Goal: Task Accomplishment & Management: Manage account settings

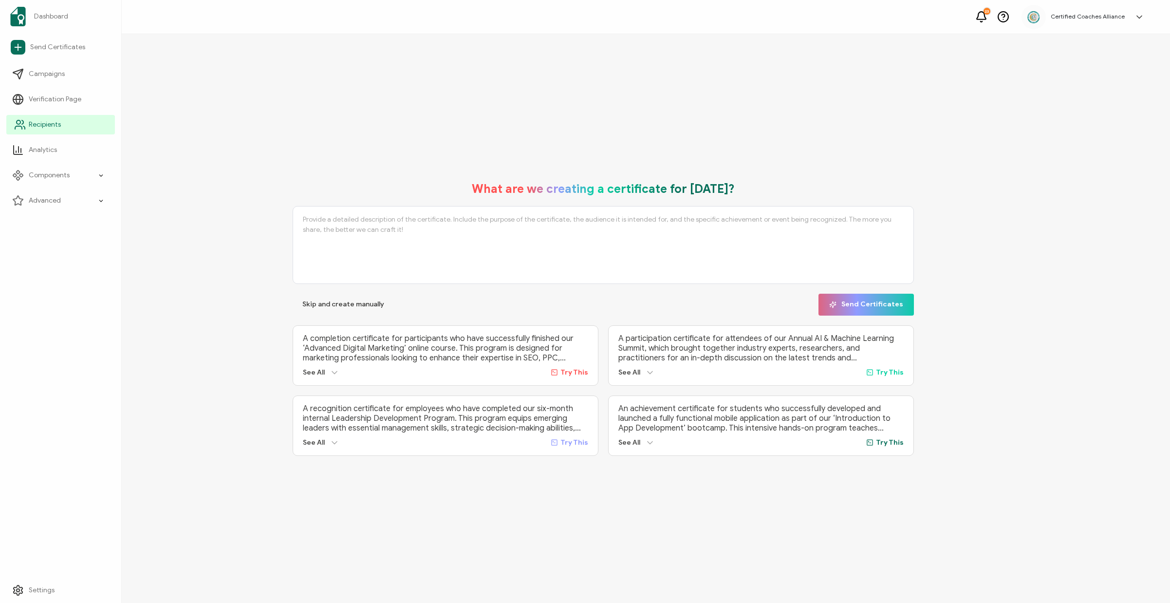
click at [64, 121] on link "Recipients" at bounding box center [60, 124] width 109 height 19
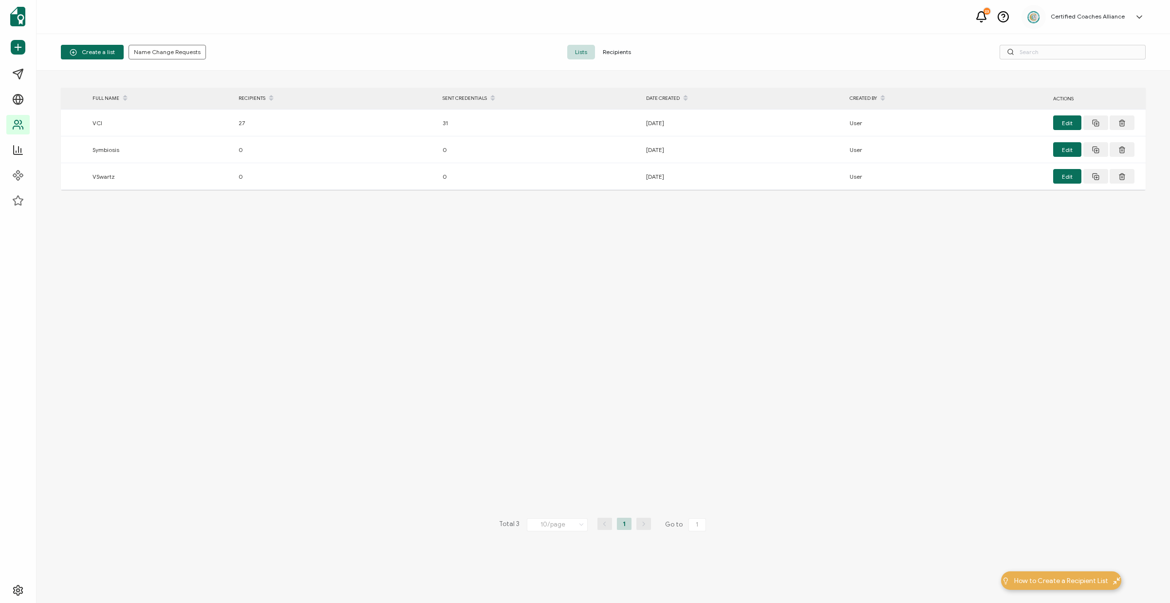
click at [631, 49] on span "Recipients" at bounding box center [617, 52] width 44 height 15
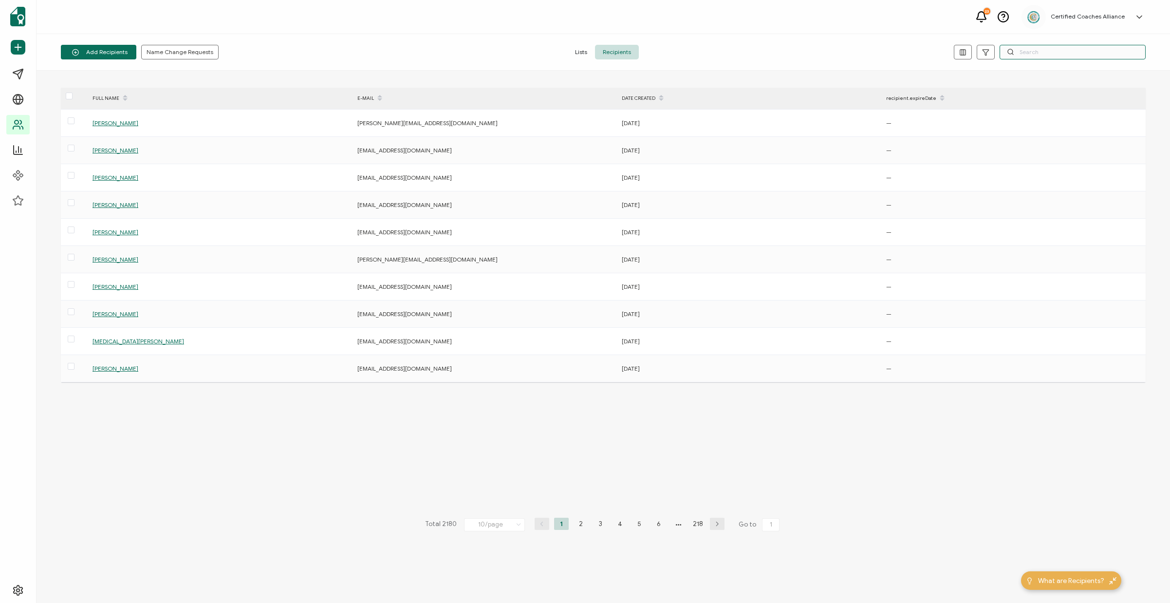
click at [1056, 49] on input "text" at bounding box center [1073, 52] width 146 height 15
paste input "rblessing1@hotmail.com"
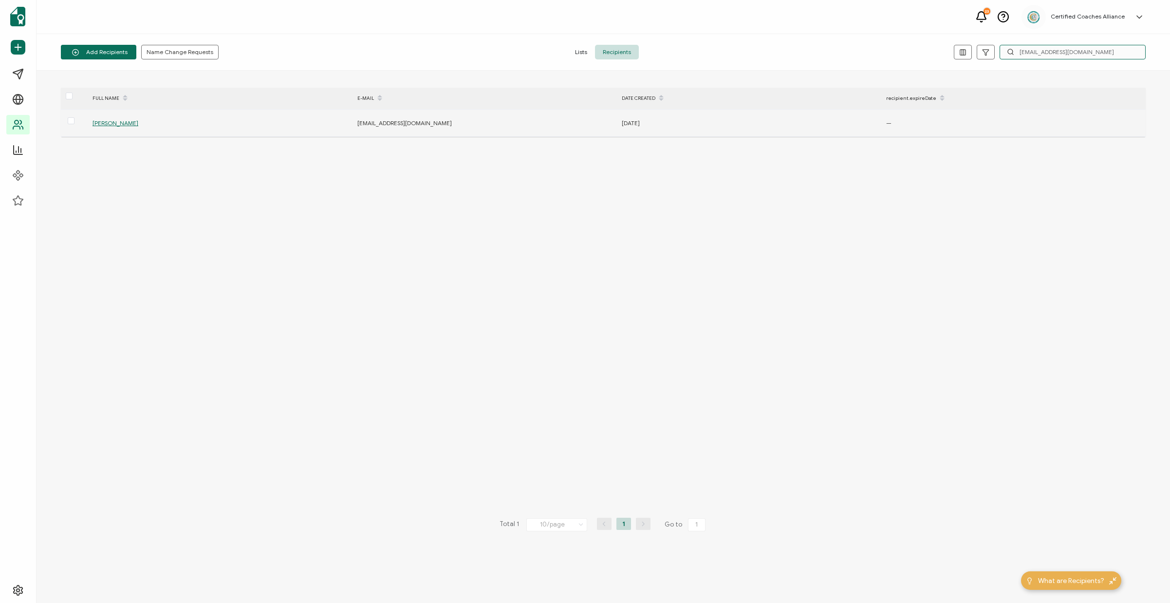
type input "rblessing1@hotmail.com"
click at [136, 121] on span "Ruby L. Castañeda" at bounding box center [116, 122] width 46 height 7
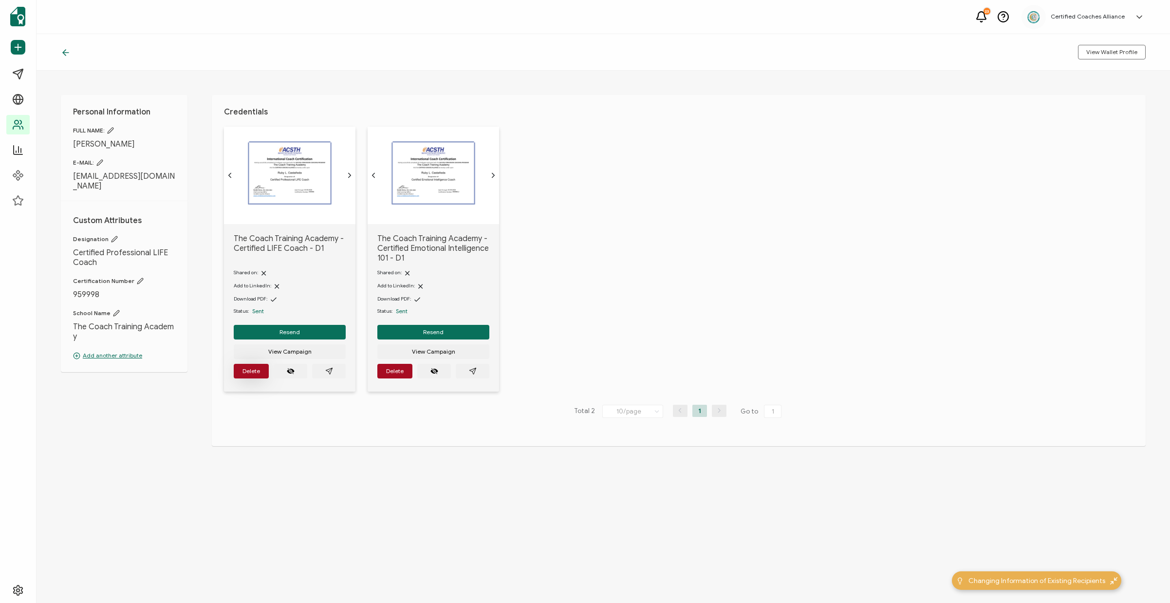
click at [256, 372] on button "Delete" at bounding box center [251, 371] width 35 height 15
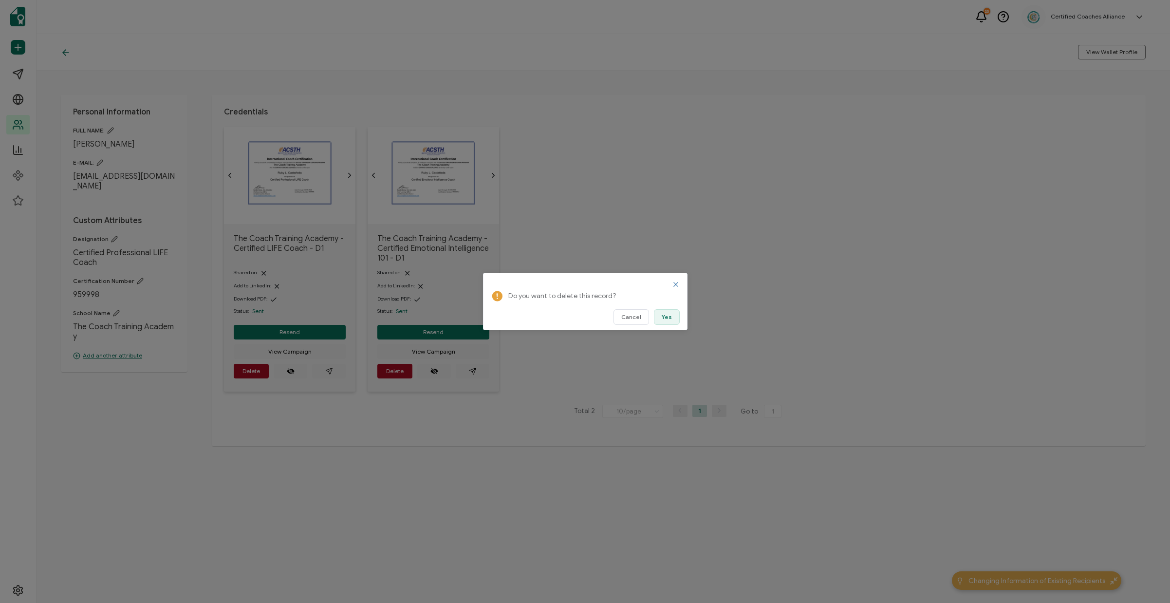
click at [673, 319] on button "Yes" at bounding box center [667, 317] width 26 height 16
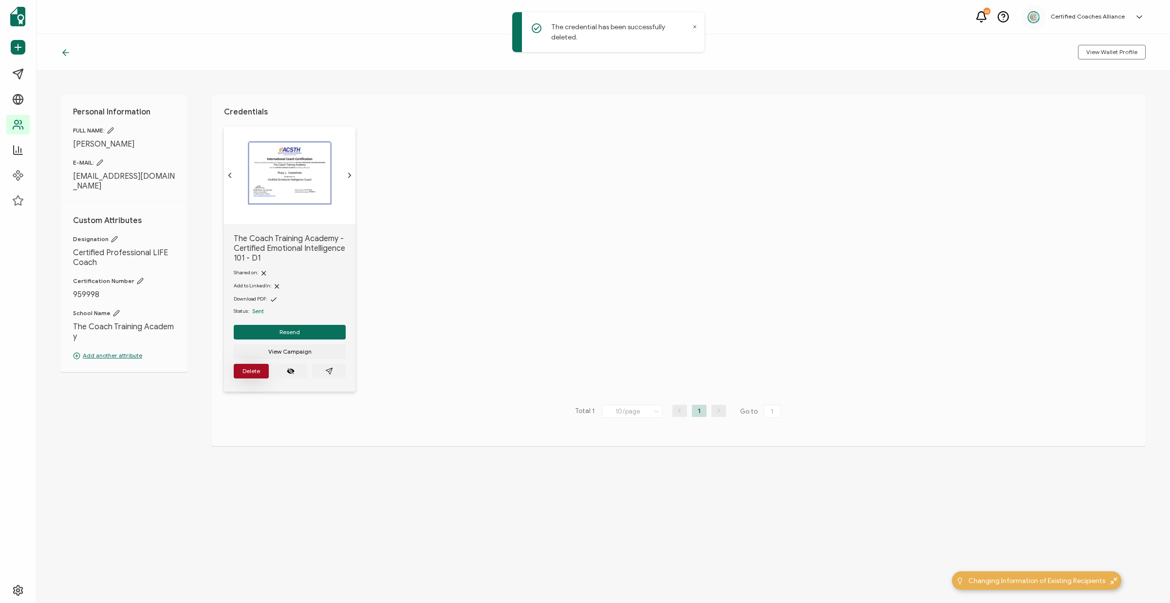
click at [259, 374] on span "Delete" at bounding box center [251, 371] width 18 height 6
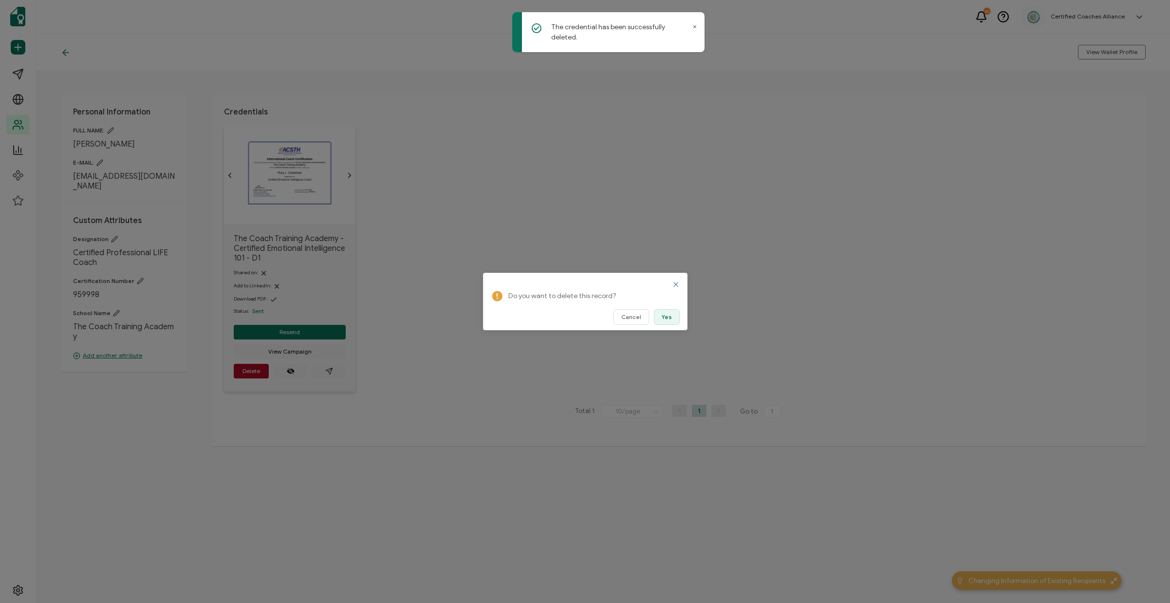
click at [670, 319] on span "Yes" at bounding box center [667, 317] width 10 height 6
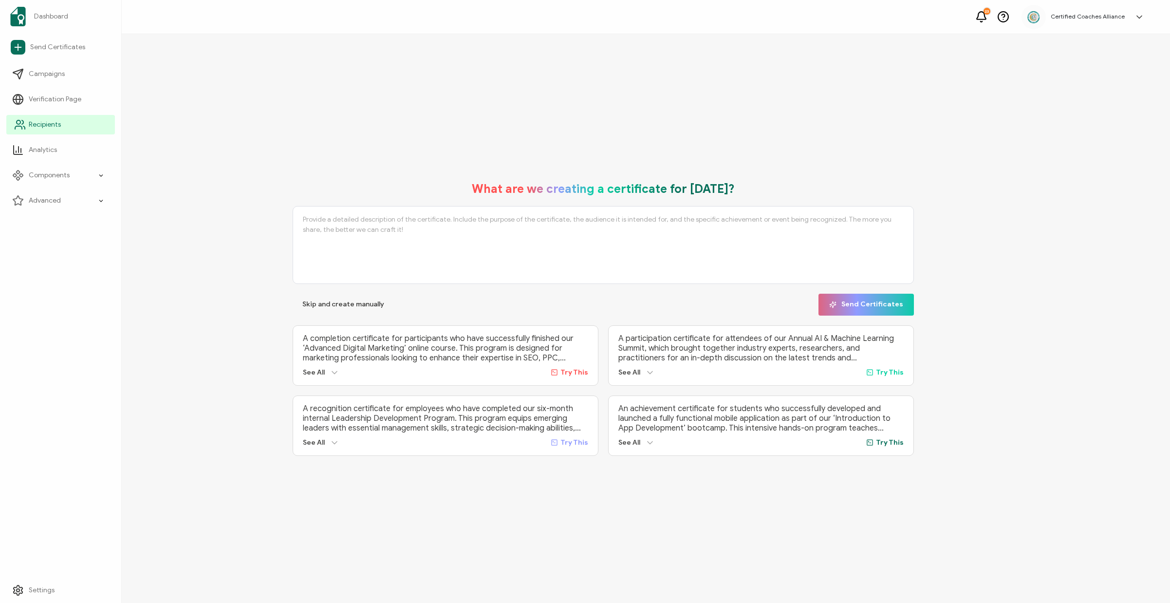
click at [48, 121] on span "Recipients" at bounding box center [45, 125] width 32 height 10
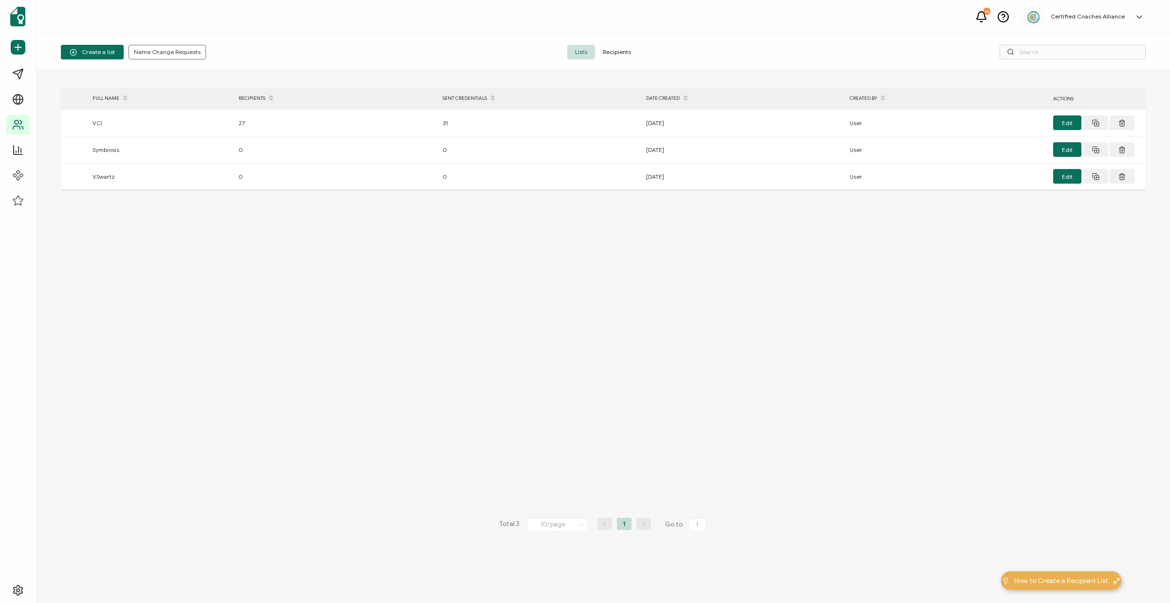
click at [625, 56] on span "Recipients" at bounding box center [617, 52] width 44 height 15
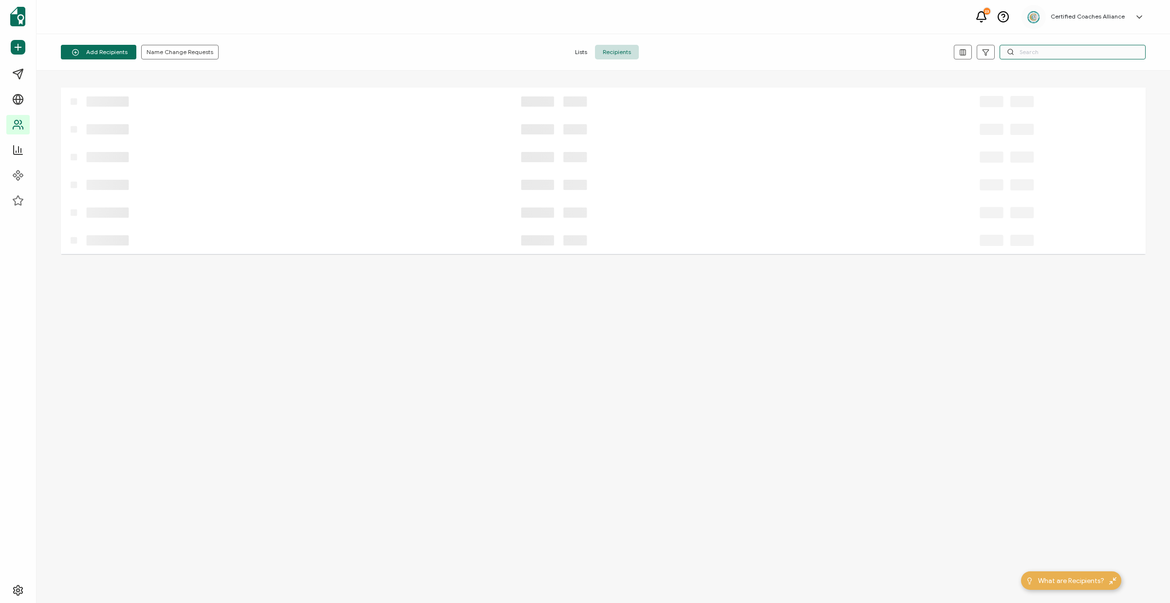
click at [1062, 51] on input "text" at bounding box center [1073, 52] width 146 height 15
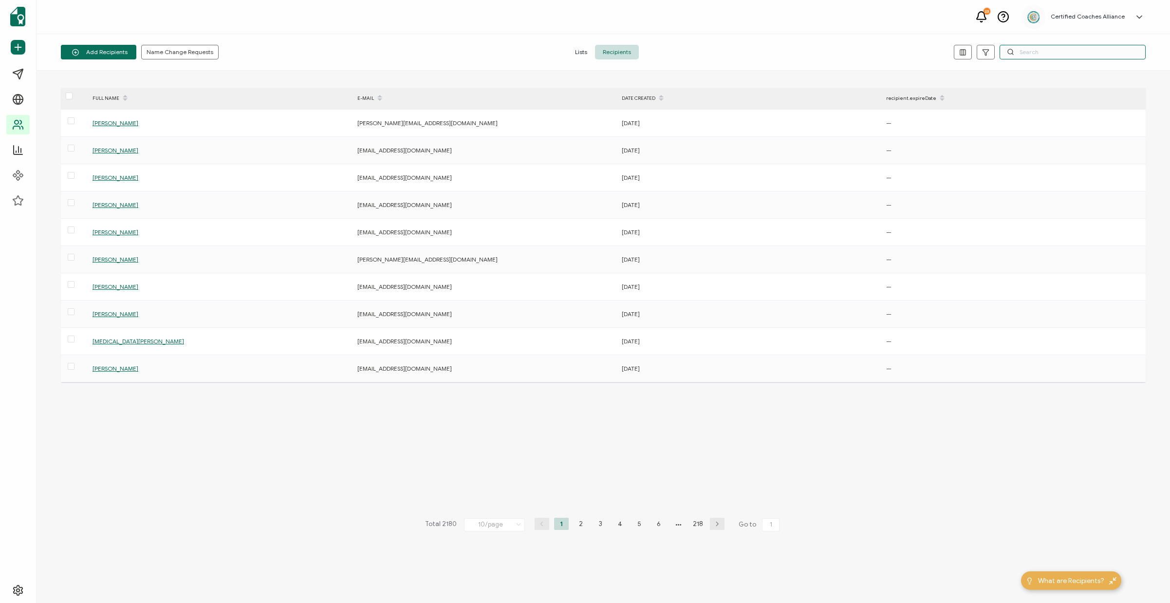
paste input "[EMAIL_ADDRESS][DOMAIN_NAME]"
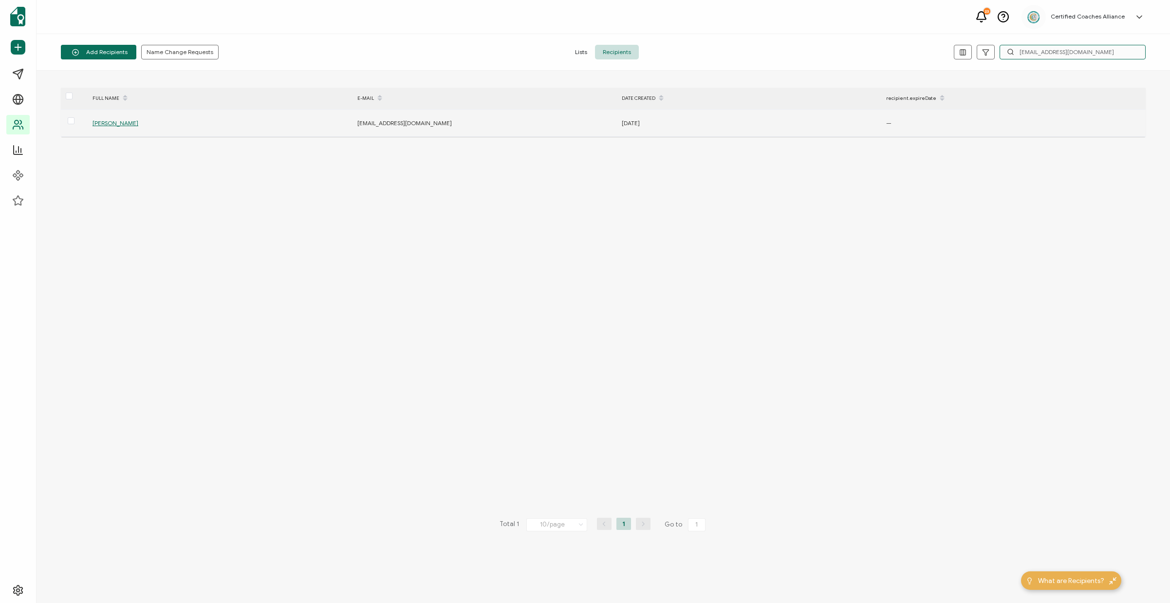
type input "[EMAIL_ADDRESS][DOMAIN_NAME]"
click at [112, 129] on div "[PERSON_NAME]" at bounding box center [220, 122] width 264 height 11
click at [122, 124] on span "[PERSON_NAME]" at bounding box center [116, 122] width 46 height 7
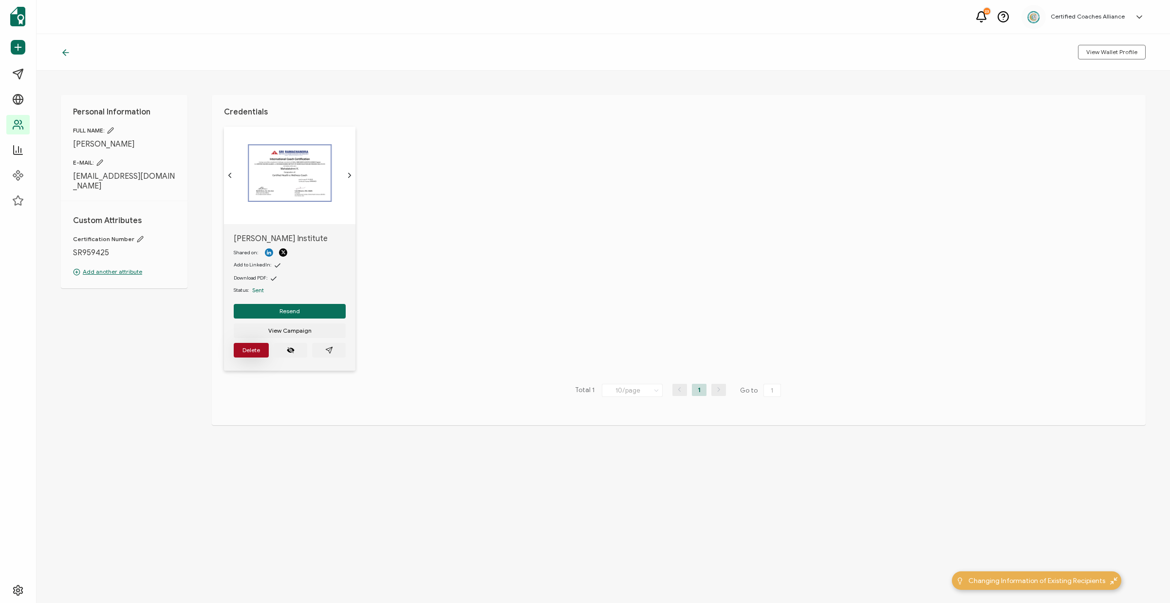
click at [242, 351] on button "Delete" at bounding box center [251, 350] width 35 height 15
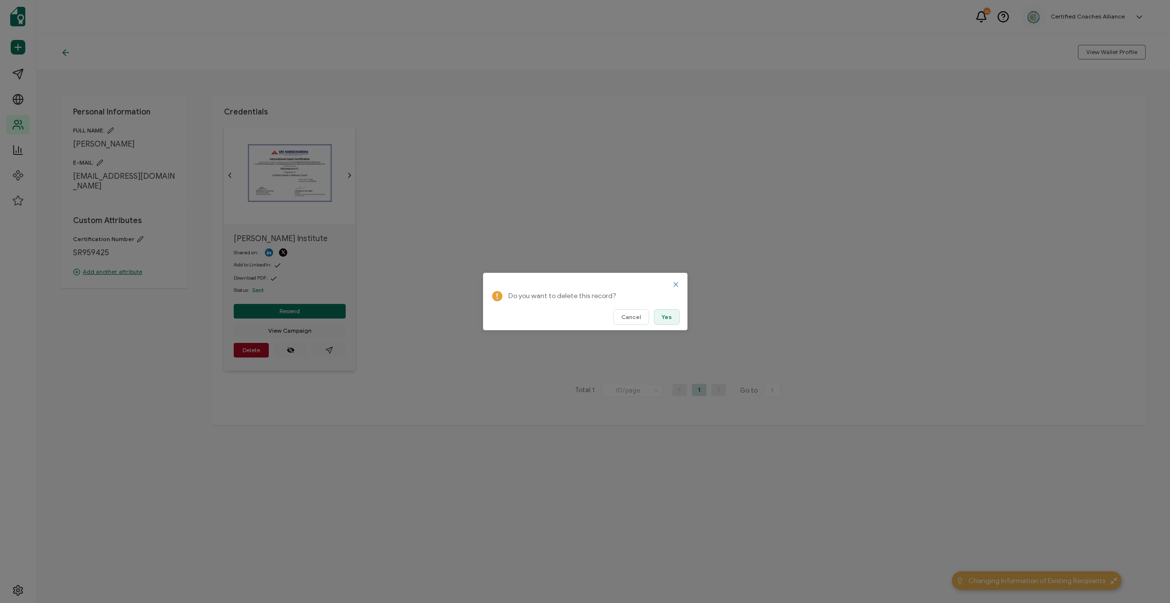
click at [668, 321] on button "Yes" at bounding box center [667, 317] width 26 height 16
